Goal: Information Seeking & Learning: Check status

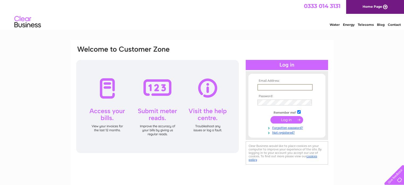
click at [278, 90] on td at bounding box center [287, 87] width 62 height 9
type input "paulinehclayton@gmail.com"
click at [276, 120] on input "submit" at bounding box center [286, 119] width 33 height 7
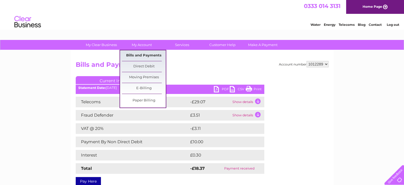
click at [137, 53] on link "Bills and Payments" at bounding box center [144, 55] width 44 height 11
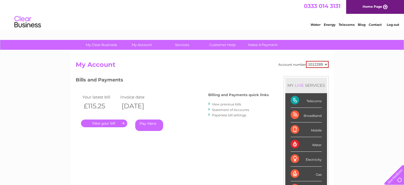
click at [101, 122] on link "." at bounding box center [104, 123] width 46 height 8
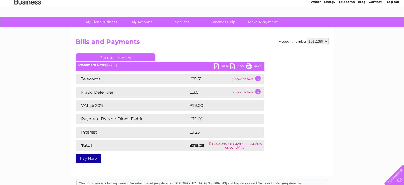
scroll to position [23, 0]
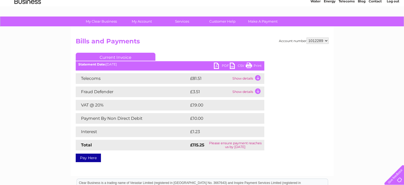
click at [257, 78] on td "Show details" at bounding box center [247, 78] width 33 height 11
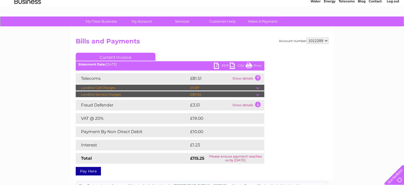
click at [253, 93] on td "£80.64" at bounding box center [222, 94] width 67 height 6
click at [258, 95] on td at bounding box center [260, 94] width 8 height 6
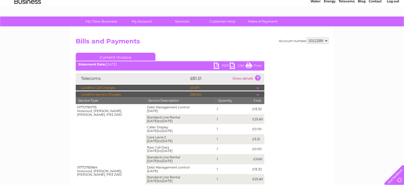
scroll to position [22, 0]
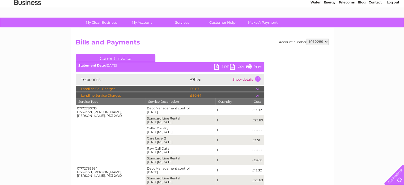
click at [258, 88] on td at bounding box center [260, 89] width 8 height 6
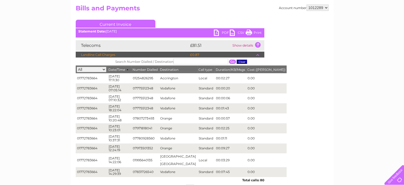
scroll to position [0, 0]
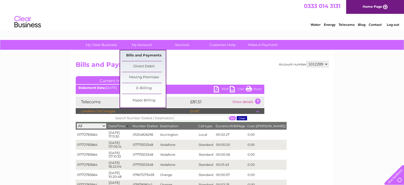
click at [146, 55] on link "Bills and Payments" at bounding box center [144, 55] width 44 height 11
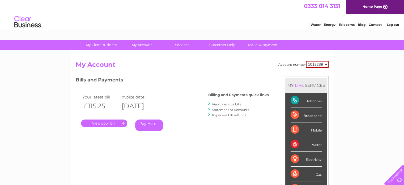
click at [228, 104] on link "View previous bills" at bounding box center [226, 104] width 29 height 4
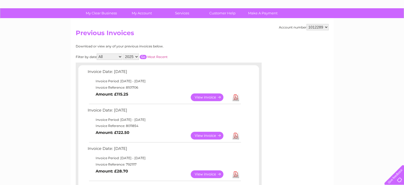
scroll to position [20, 0]
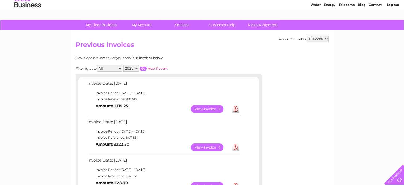
click at [215, 147] on link "View" at bounding box center [210, 147] width 39 height 8
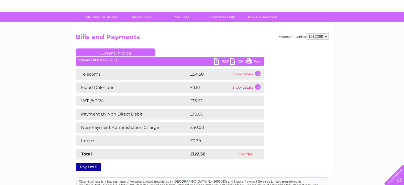
scroll to position [29, 0]
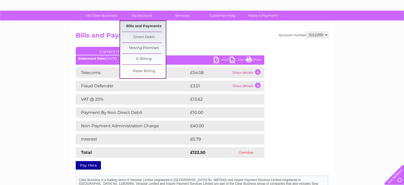
click at [139, 27] on link "Bills and Payments" at bounding box center [144, 26] width 44 height 11
click at [141, 24] on link "Bills and Payments" at bounding box center [144, 26] width 44 height 11
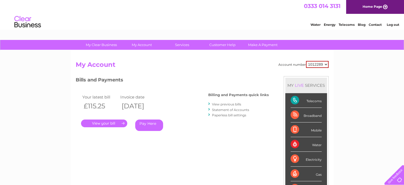
click at [229, 109] on link "Statement of Accounts" at bounding box center [230, 110] width 37 height 4
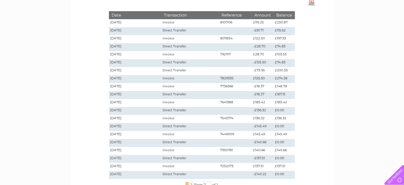
scroll to position [75, 0]
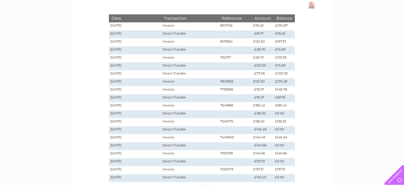
click at [281, 26] on td "£230.87" at bounding box center [283, 26] width 21 height 8
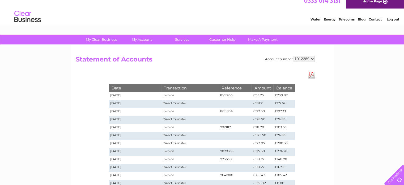
scroll to position [0, 0]
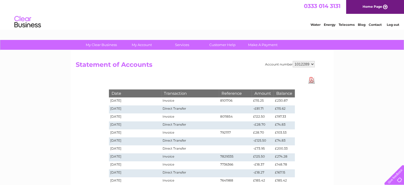
drag, startPoint x: 405, startPoint y: 58, endPoint x: 390, endPoint y: 6, distance: 54.3
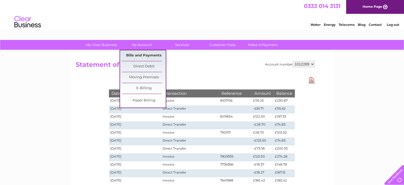
click at [141, 57] on link "Bills and Payments" at bounding box center [144, 55] width 44 height 11
click at [143, 55] on link "Bills and Payments" at bounding box center [144, 55] width 44 height 11
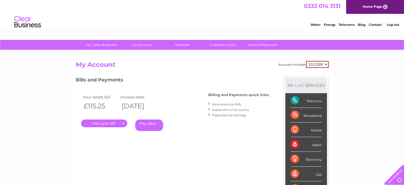
click at [105, 123] on link "." at bounding box center [104, 123] width 46 height 8
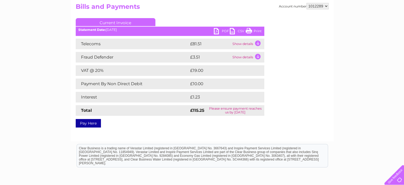
scroll to position [71, 0]
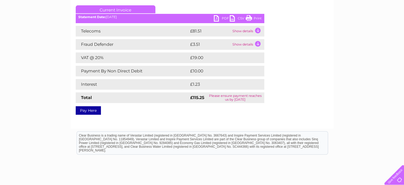
click at [257, 29] on td "Show details" at bounding box center [247, 31] width 33 height 11
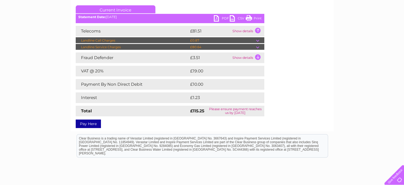
click at [257, 46] on td at bounding box center [260, 47] width 8 height 6
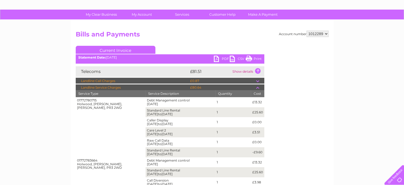
scroll to position [0, 0]
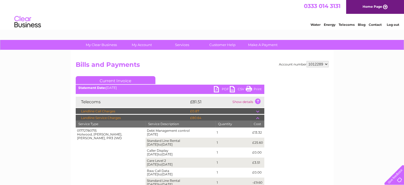
click at [396, 24] on link "Log out" at bounding box center [392, 25] width 12 height 4
